Goal: Answer question/provide support: Share knowledge or assist other users

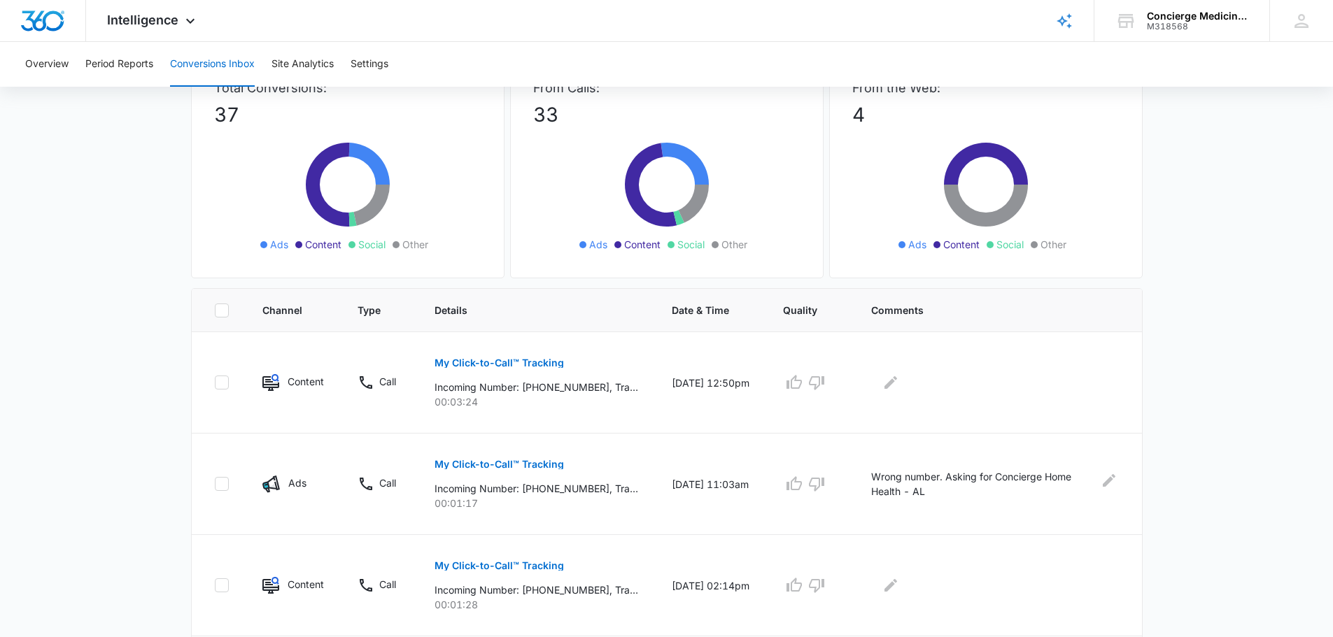
scroll to position [140, 0]
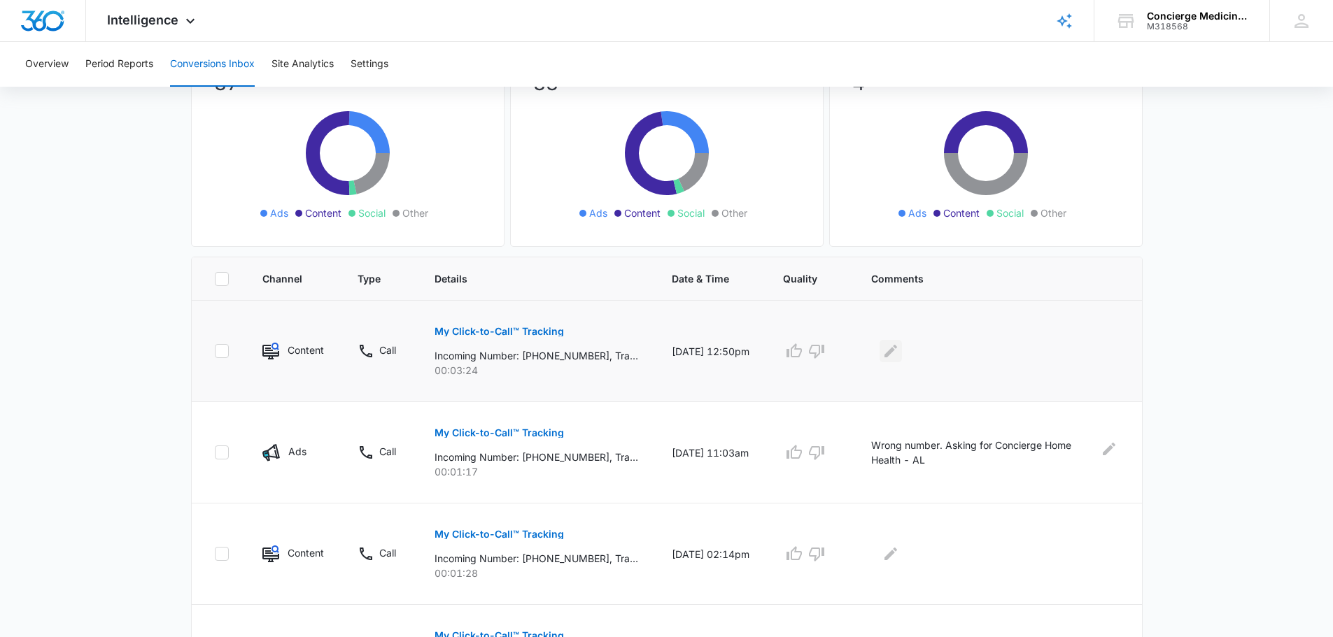
click at [899, 351] on icon "Edit Comments" at bounding box center [890, 351] width 17 height 17
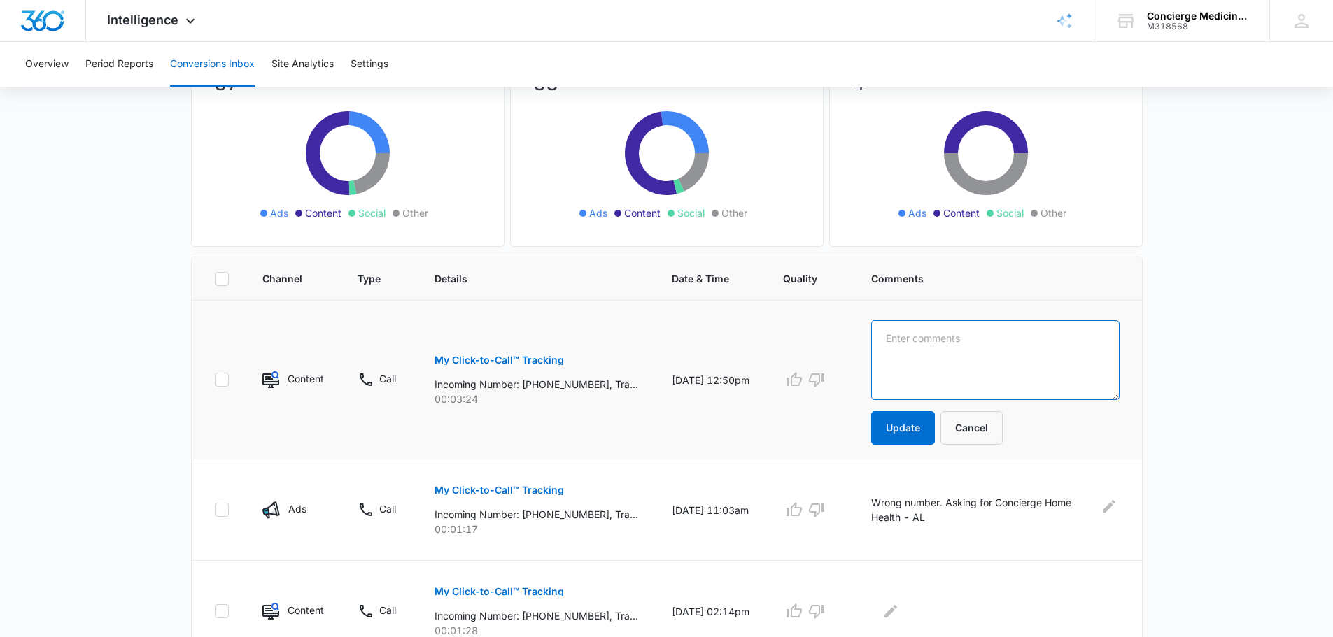
click at [947, 344] on textarea at bounding box center [995, 360] width 248 height 80
type textarea "p"
type textarea "Patient will call us back. - [GEOGRAPHIC_DATA]"
click at [924, 429] on button "Update" at bounding box center [903, 428] width 64 height 34
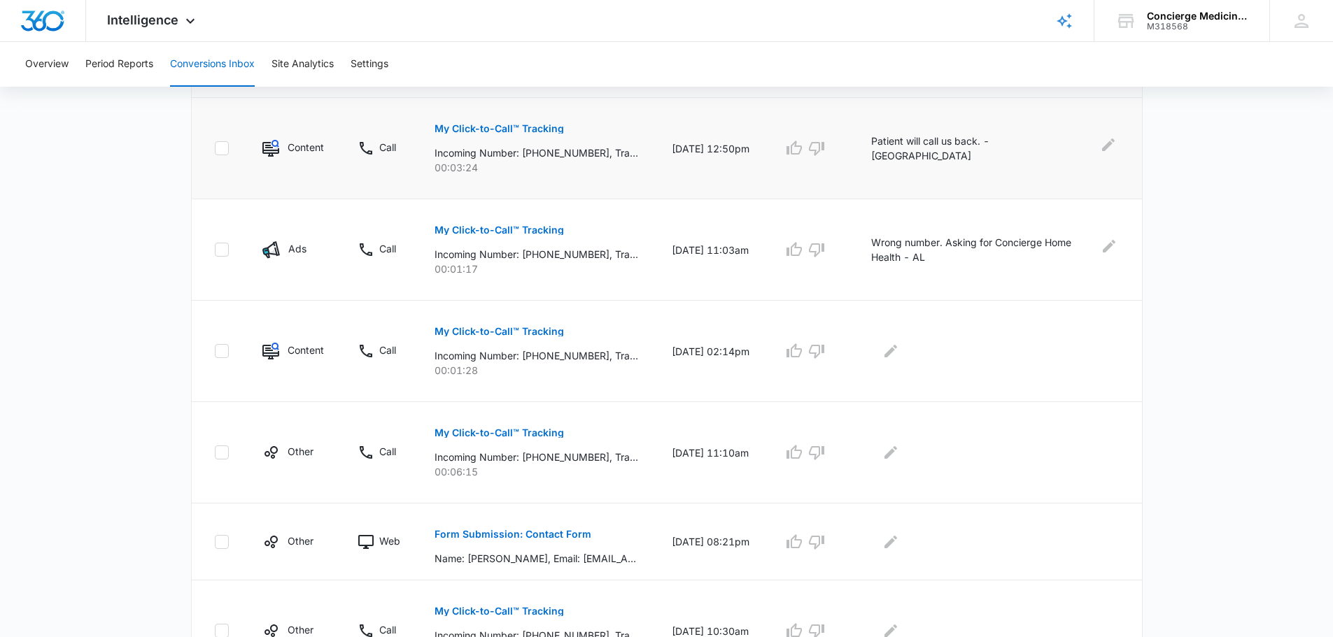
scroll to position [350, 0]
